Goal: Task Accomplishment & Management: Manage account settings

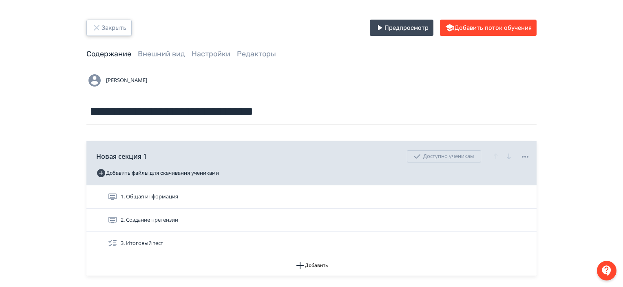
click at [119, 27] on button "Закрыть" at bounding box center [108, 28] width 45 height 16
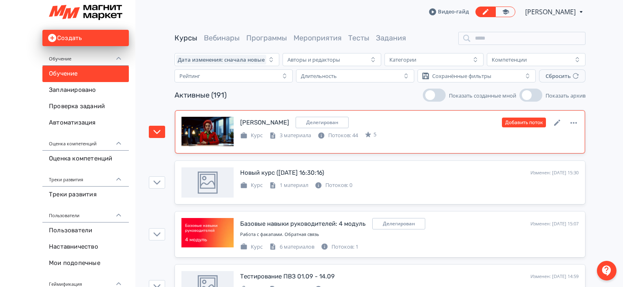
click at [432, 127] on div "СДО [PERSON_NAME] Изменен: [DATE] 15:33 Добавить поток" at bounding box center [409, 122] width 339 height 11
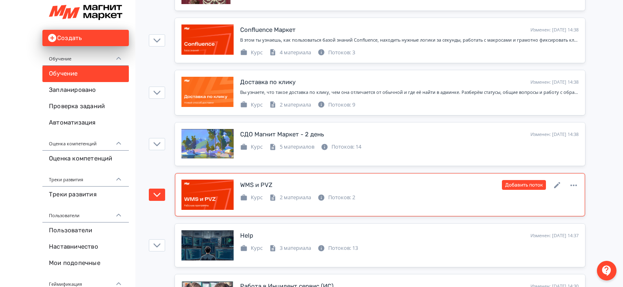
scroll to position [981, 0]
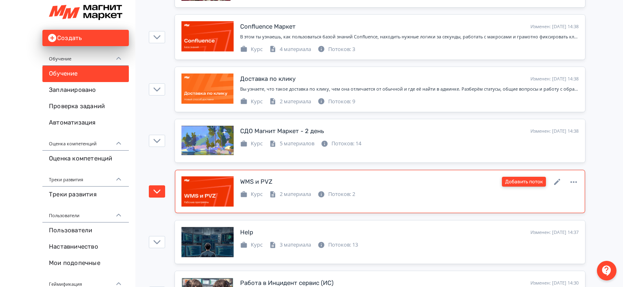
click at [523, 177] on button "Добавить поток" at bounding box center [524, 182] width 44 height 10
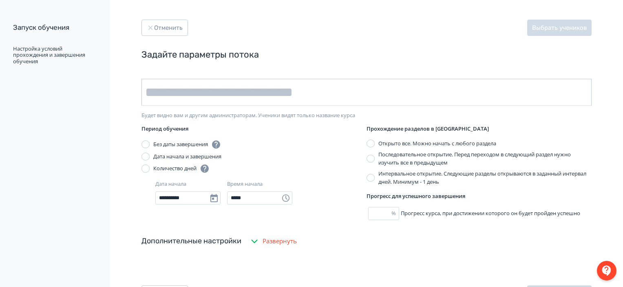
click at [334, 86] on input "text" at bounding box center [367, 92] width 450 height 27
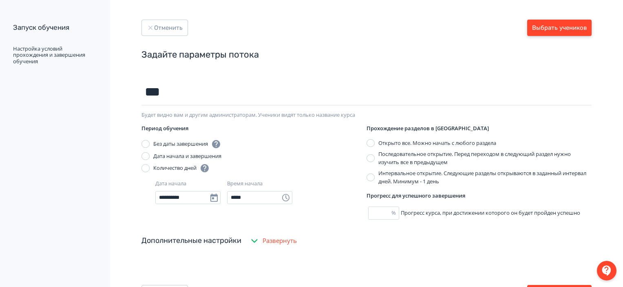
type input "***"
click at [554, 33] on button "Выбрать учеников" at bounding box center [559, 28] width 64 height 16
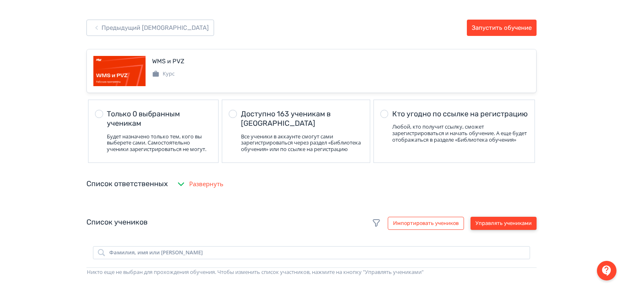
click at [496, 230] on button "Управлять учениками" at bounding box center [504, 223] width 66 height 13
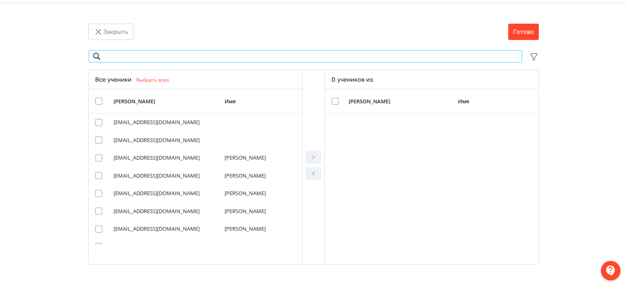
click at [326, 58] on input "Modal" at bounding box center [305, 56] width 434 height 13
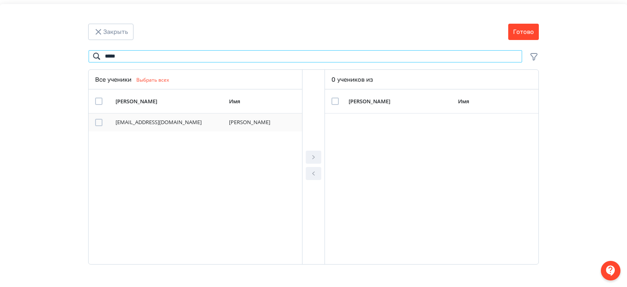
type input "*****"
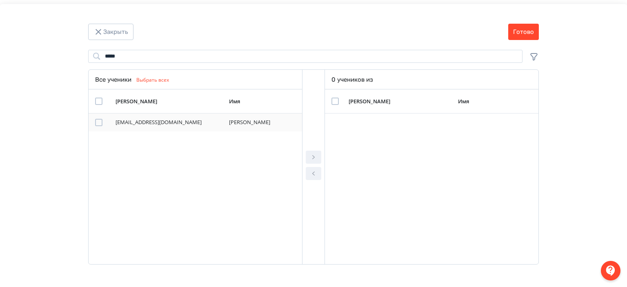
click at [95, 120] on div "Modal" at bounding box center [98, 122] width 7 height 7
click at [313, 158] on icon "Modal" at bounding box center [313, 157] width 10 height 10
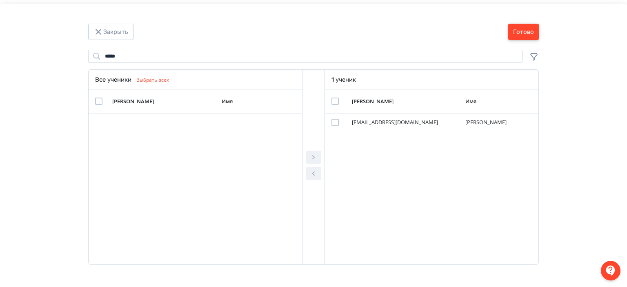
click at [515, 29] on button "Готово" at bounding box center [523, 32] width 31 height 16
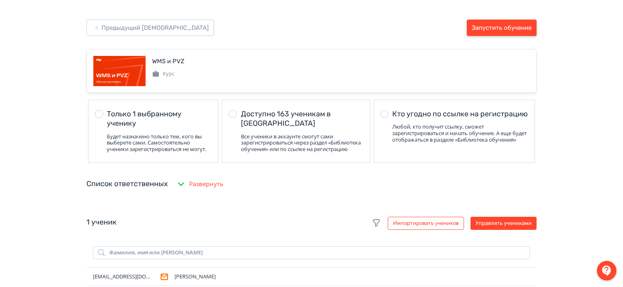
click at [515, 29] on button "Запустить обучение" at bounding box center [502, 28] width 70 height 16
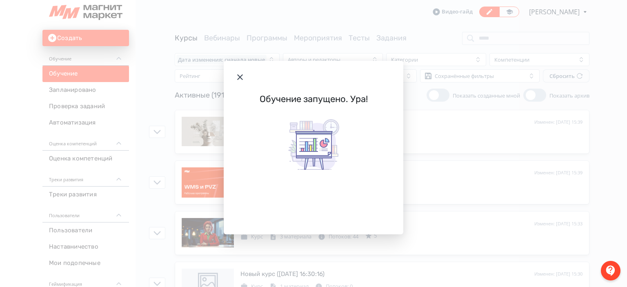
click at [235, 78] on icon "Modal" at bounding box center [240, 77] width 10 height 10
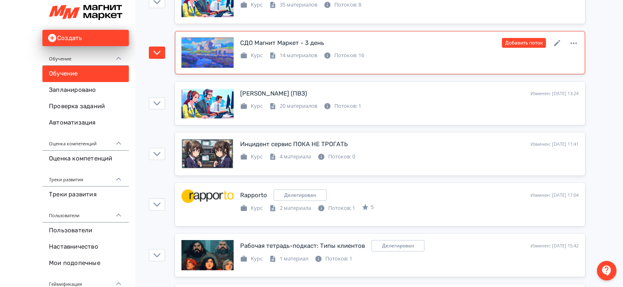
scroll to position [488, 0]
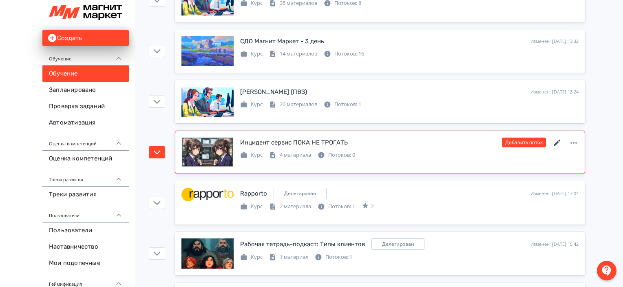
click at [553, 140] on icon at bounding box center [558, 143] width 10 height 10
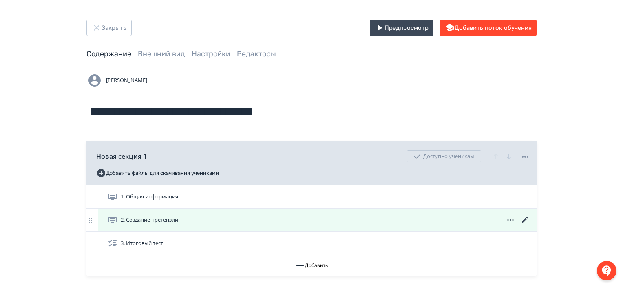
click at [523, 217] on icon at bounding box center [526, 220] width 10 height 10
